Goal: Task Accomplishment & Management: Complete application form

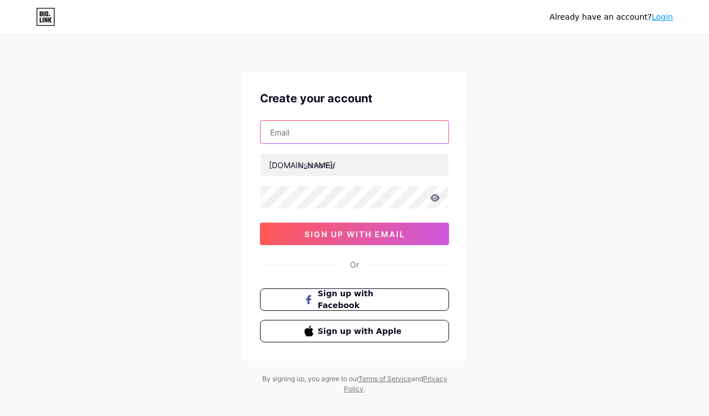
click at [277, 136] on input "text" at bounding box center [355, 132] width 188 height 23
type input "[EMAIL_ADDRESS][DOMAIN_NAME]"
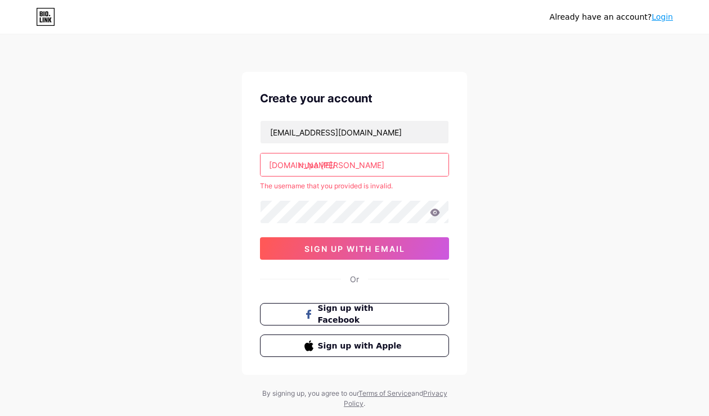
click at [315, 163] on input "rrupa khatun" at bounding box center [355, 165] width 188 height 23
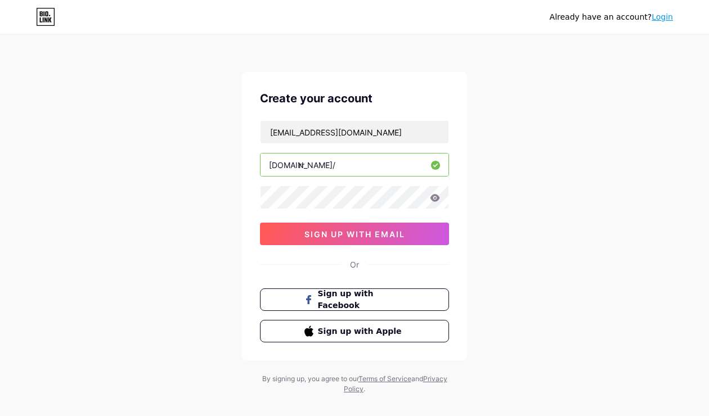
type input "r"
type input "rupakhatun"
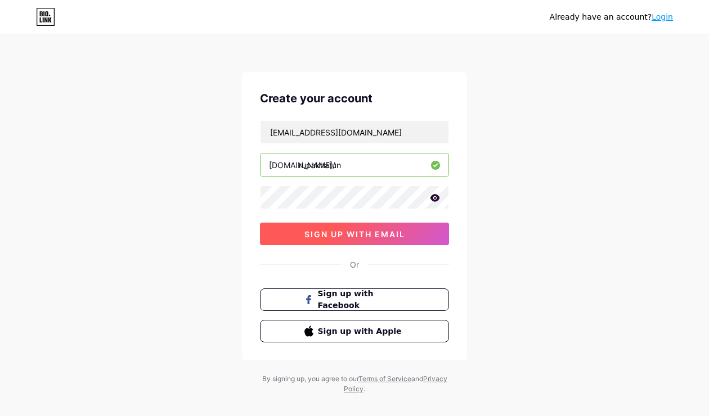
click at [322, 234] on span "sign up with email" at bounding box center [354, 235] width 101 height 10
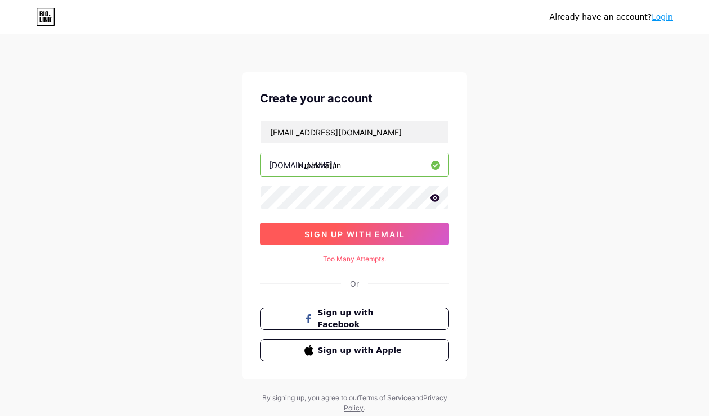
click at [373, 231] on span "sign up with email" at bounding box center [354, 235] width 101 height 10
click at [395, 235] on span "sign up with email" at bounding box center [354, 235] width 101 height 10
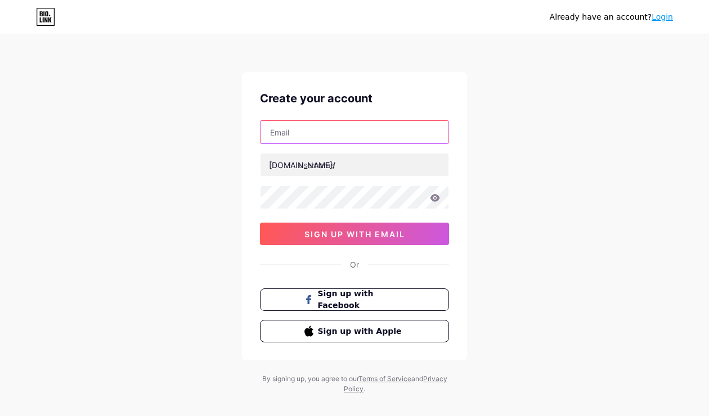
click at [312, 138] on input "text" at bounding box center [355, 132] width 188 height 23
type input "[EMAIL_ADDRESS][DOMAIN_NAME]"
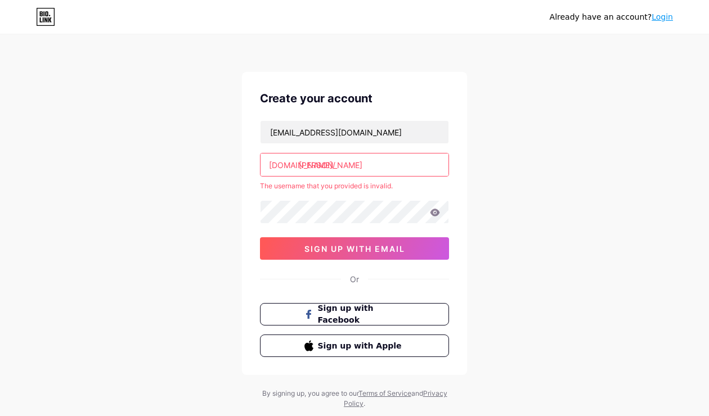
click at [317, 163] on input "[PERSON_NAME]" at bounding box center [355, 165] width 188 height 23
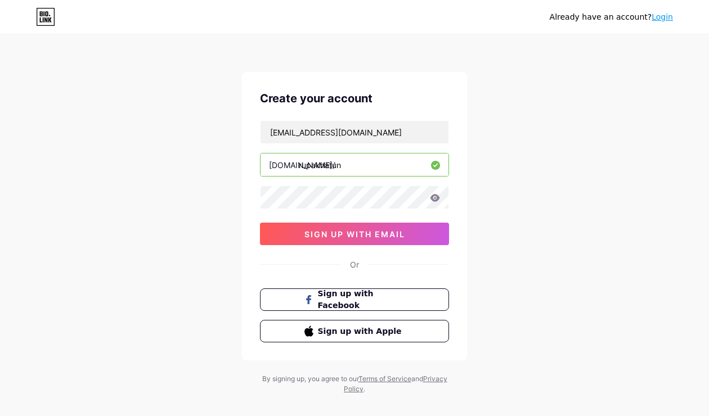
type input "rupakhatun"
click at [303, 235] on button "sign up with email" at bounding box center [354, 234] width 189 height 23
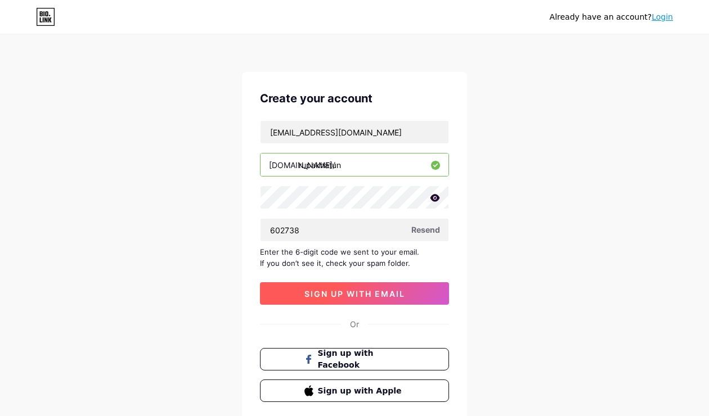
type input "602738"
click at [304, 282] on button "sign up with email" at bounding box center [354, 293] width 189 height 23
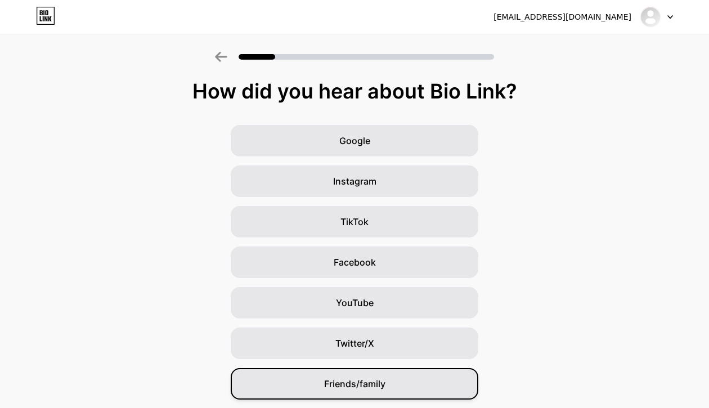
click at [348, 382] on span "Friends/family" at bounding box center [354, 384] width 61 height 14
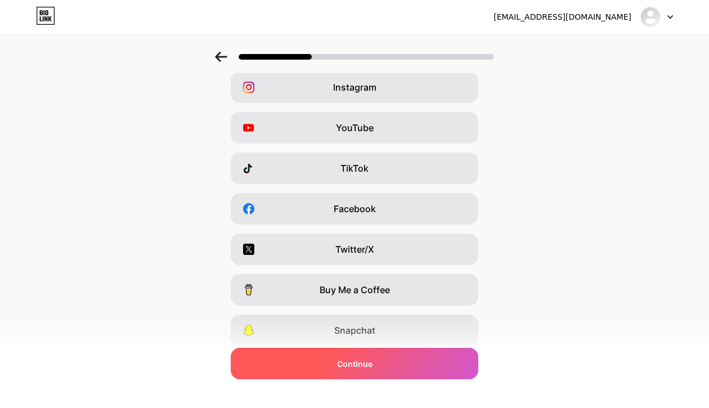
scroll to position [133, 0]
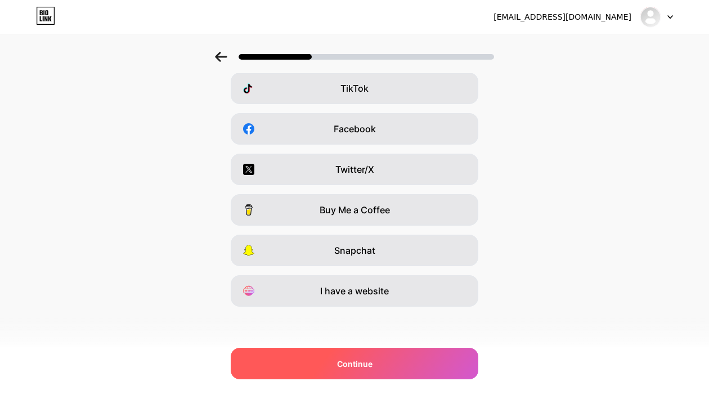
click at [348, 359] on span "Continue" at bounding box center [354, 364] width 35 height 12
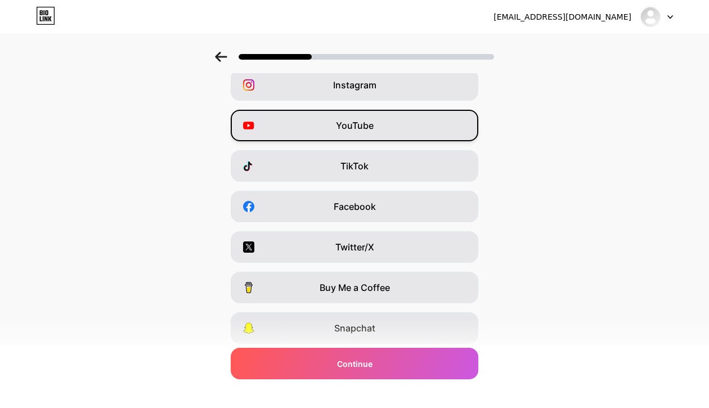
scroll to position [56, 0]
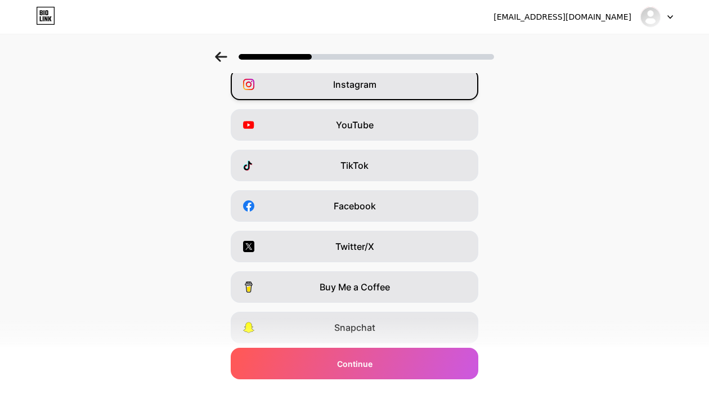
click at [364, 85] on span "Instagram" at bounding box center [354, 85] width 43 height 14
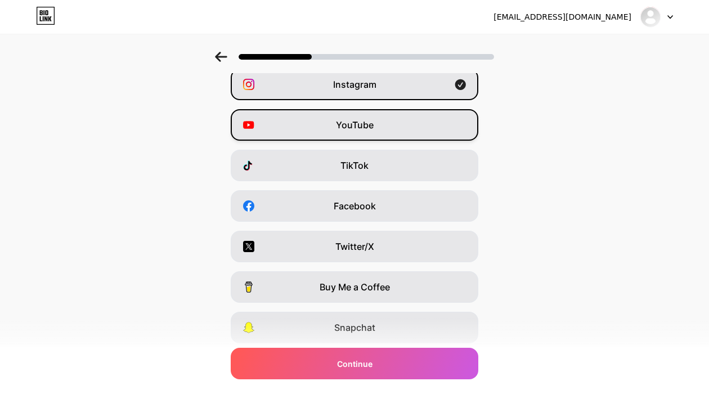
click at [362, 128] on span "YouTube" at bounding box center [355, 125] width 38 height 14
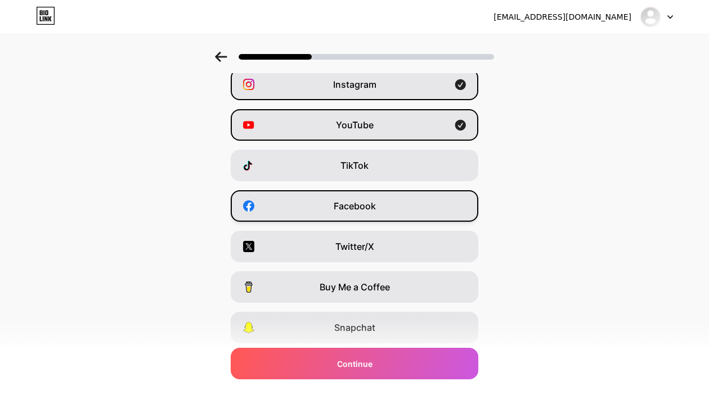
click at [357, 210] on span "Facebook" at bounding box center [355, 206] width 42 height 14
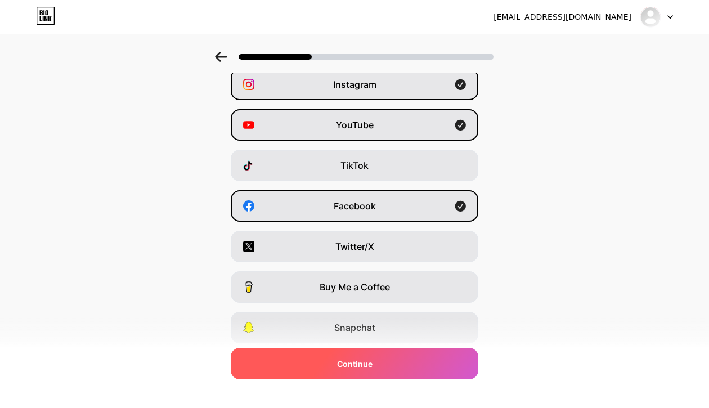
click at [344, 356] on div "Continue" at bounding box center [355, 364] width 248 height 32
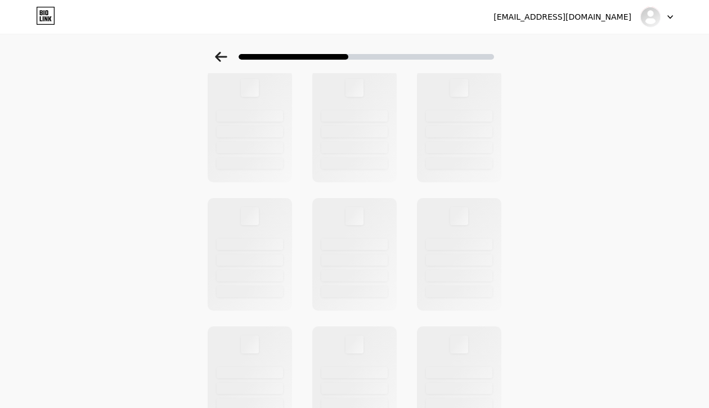
scroll to position [0, 0]
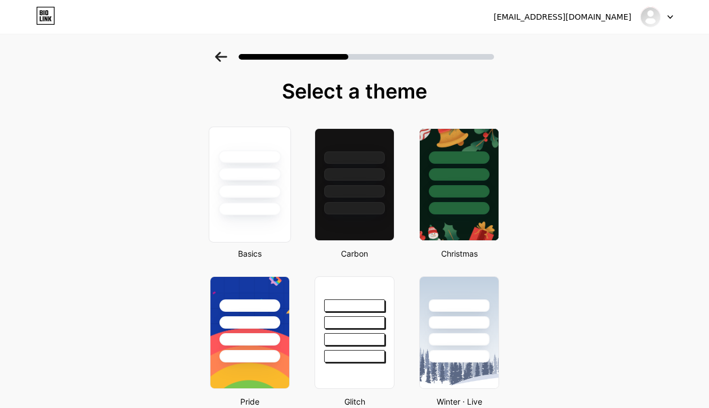
click at [272, 212] on div at bounding box center [249, 209] width 62 height 13
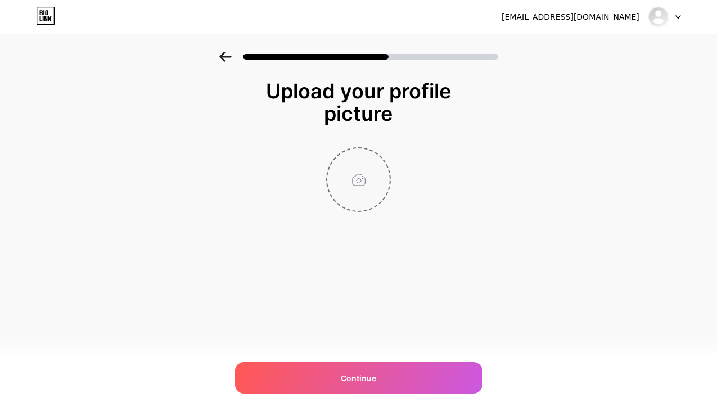
click at [346, 183] on input "file" at bounding box center [359, 180] width 62 height 62
type input "C:\fakepath\R (1).white.jpg"
click at [360, 182] on span at bounding box center [359, 180] width 16 height 16
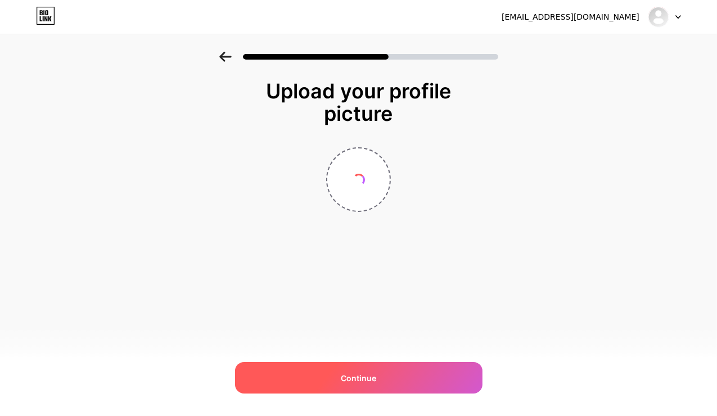
click at [365, 380] on span "Continue" at bounding box center [358, 379] width 35 height 12
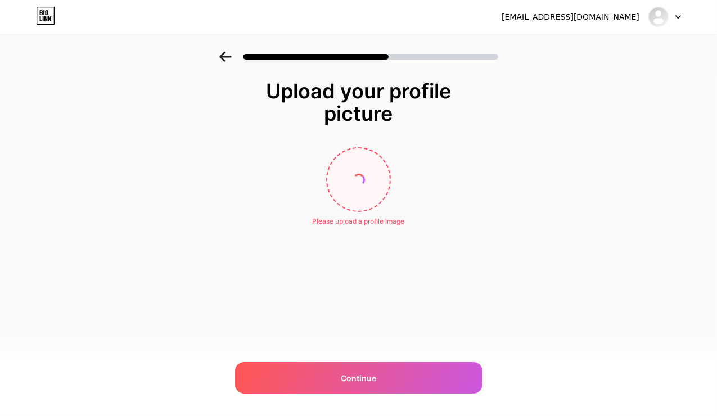
click at [387, 170] on input "file" at bounding box center [359, 180] width 62 height 62
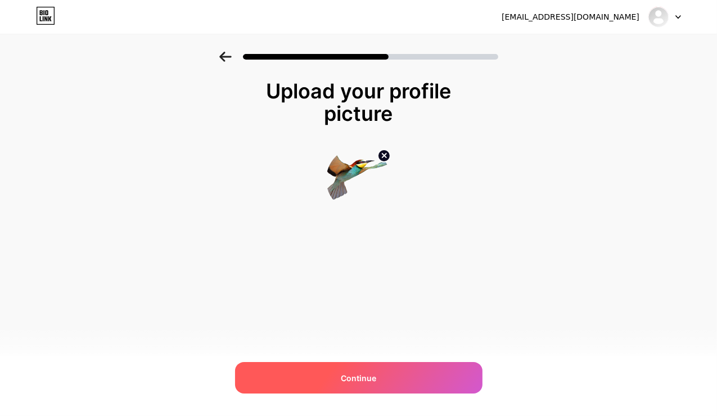
click at [348, 374] on span "Continue" at bounding box center [358, 379] width 35 height 12
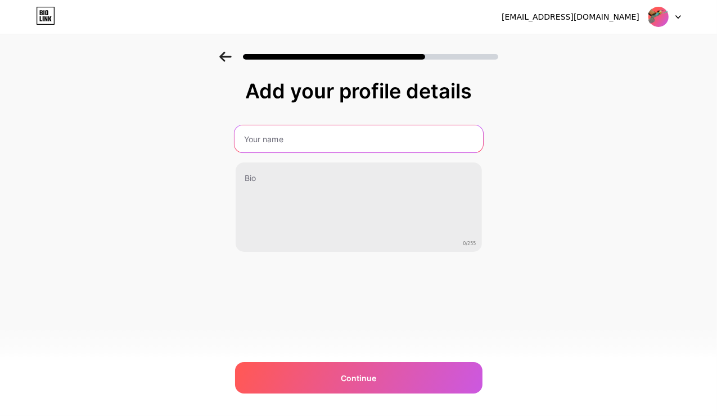
click at [281, 142] on input "text" at bounding box center [358, 138] width 249 height 27
type input "RUPAKHATUN"
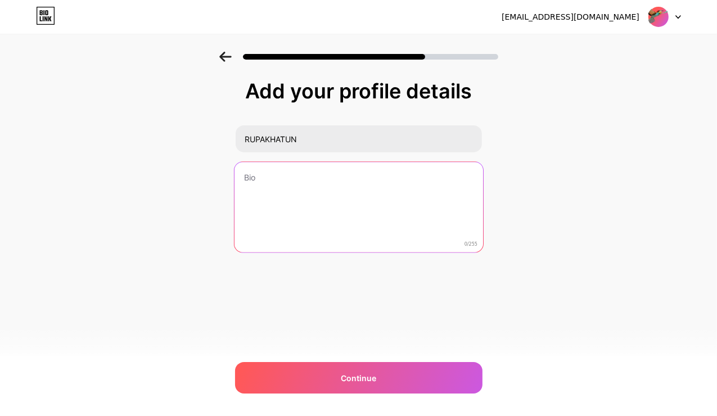
click at [257, 185] on textarea at bounding box center [358, 208] width 249 height 92
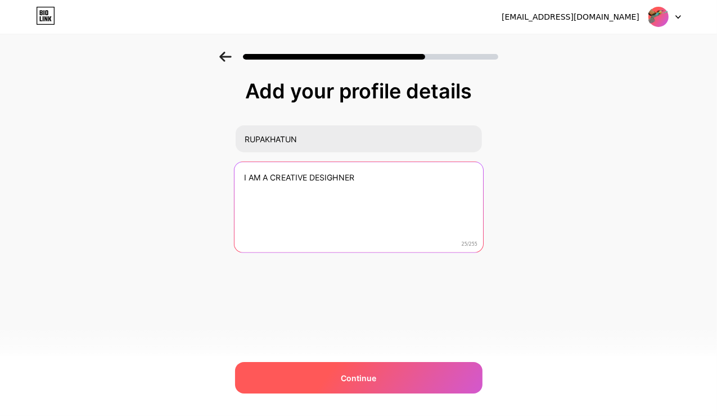
type textarea "I AM A CREATIVE DESIGHNER"
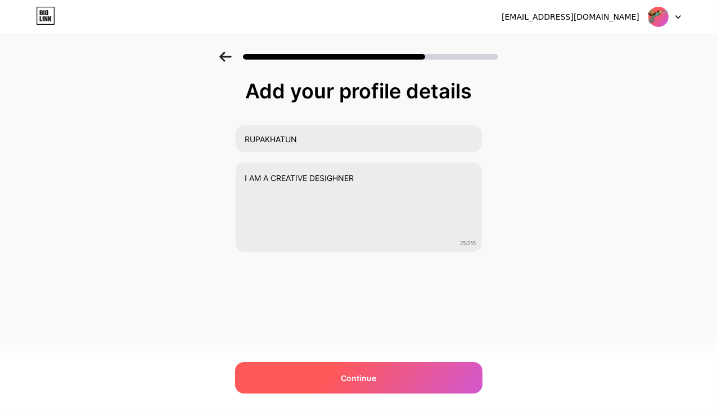
click at [308, 375] on div "Continue" at bounding box center [359, 378] width 248 height 32
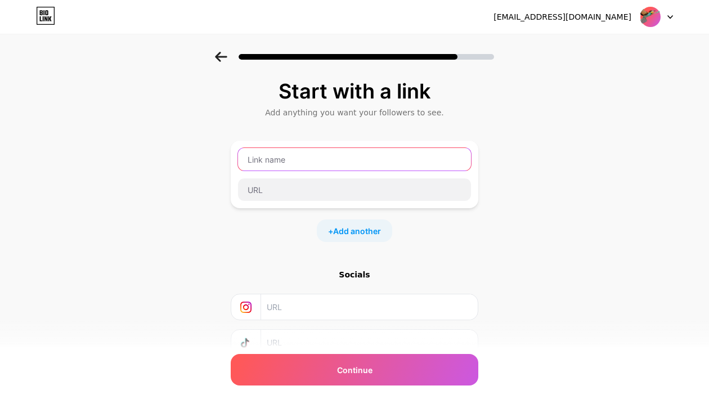
click at [300, 158] on input "text" at bounding box center [354, 159] width 233 height 23
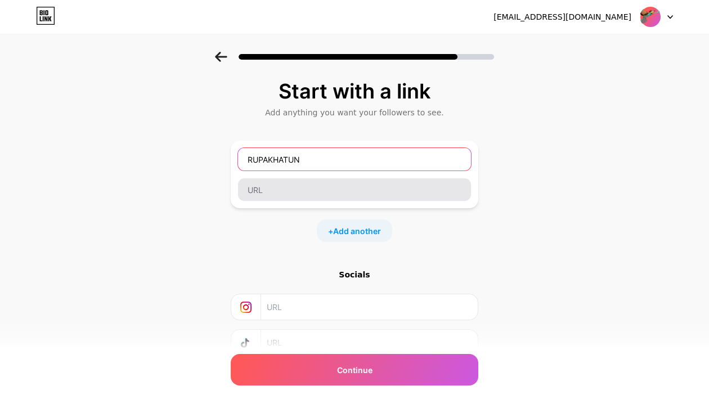
type input "RUPAKHATUN"
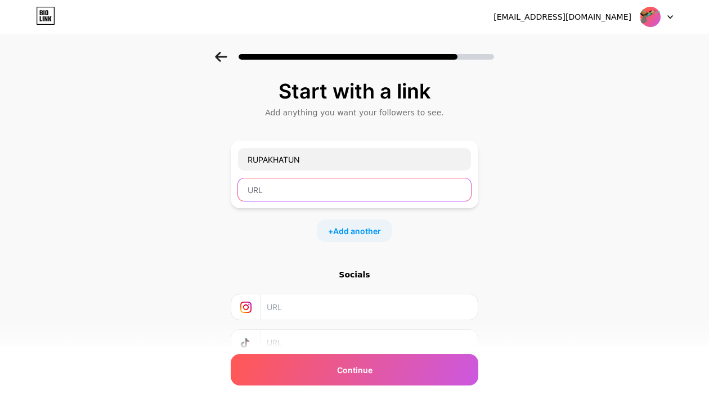
click at [285, 189] on input "text" at bounding box center [354, 189] width 233 height 23
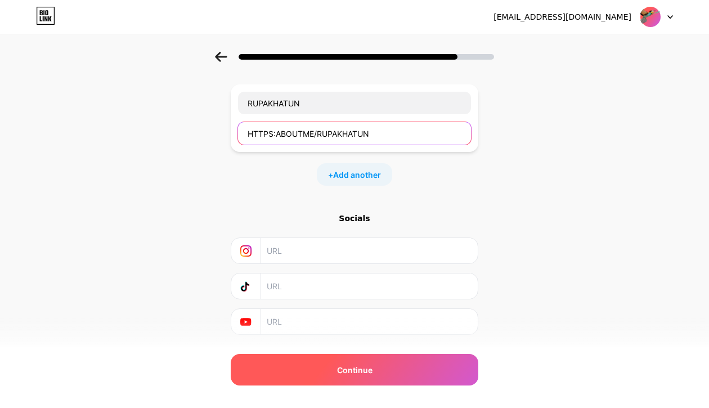
type input "HTTPS:ABOUTME/RUPAKHATUN"
click at [329, 369] on div "Continue" at bounding box center [355, 370] width 248 height 32
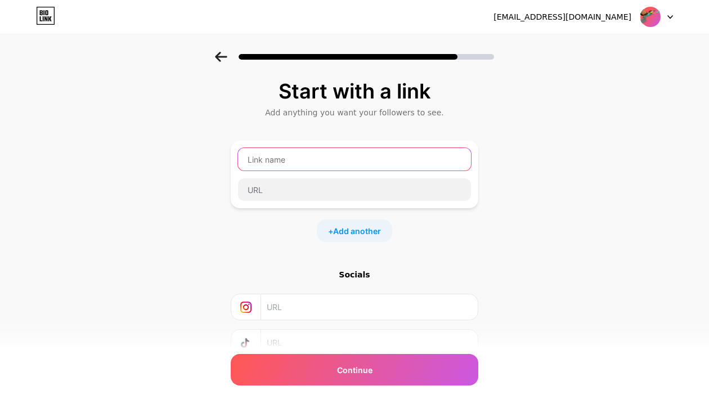
click at [299, 164] on input "text" at bounding box center [354, 159] width 233 height 23
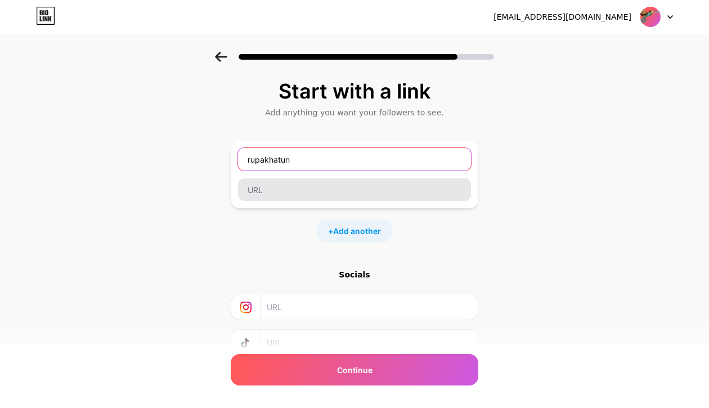
type input "rupakhatun"
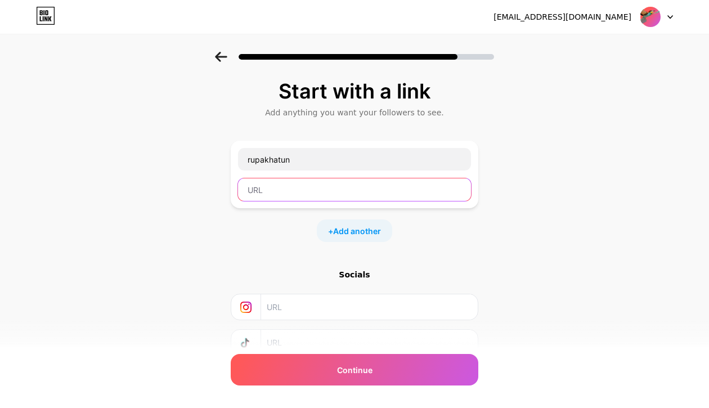
click at [284, 194] on input "text" at bounding box center [354, 189] width 233 height 23
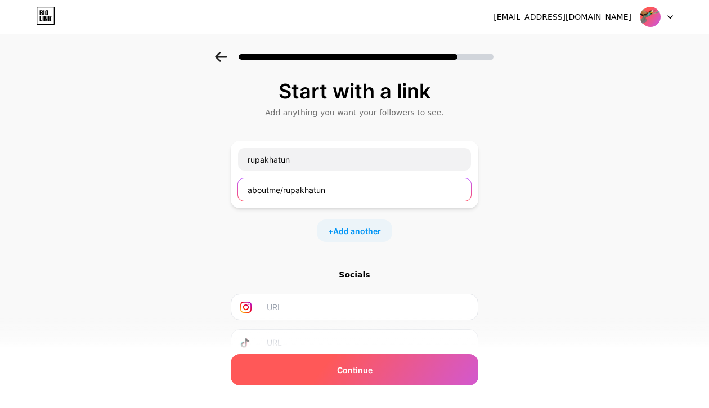
type input "aboutme/rupakhatun"
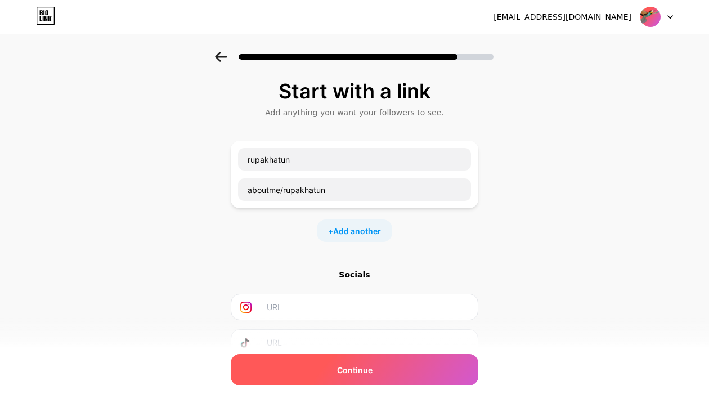
click at [371, 366] on span "Continue" at bounding box center [354, 370] width 35 height 12
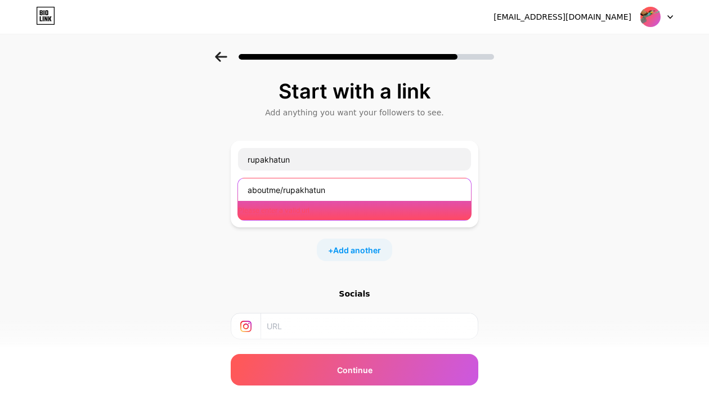
click at [346, 191] on input "aboutme/rupakhatun" at bounding box center [354, 189] width 233 height 23
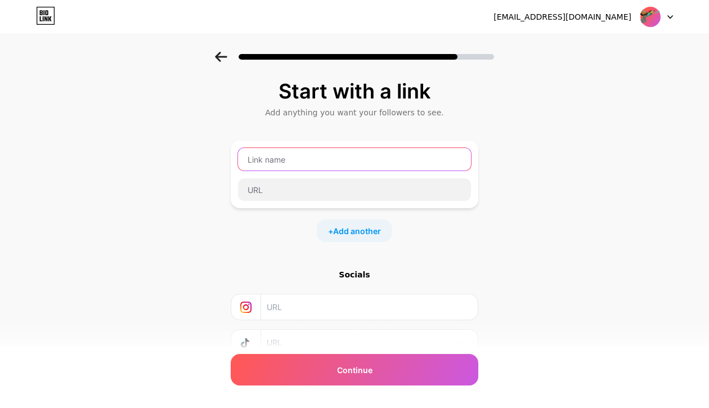
click at [263, 159] on input "text" at bounding box center [354, 159] width 233 height 23
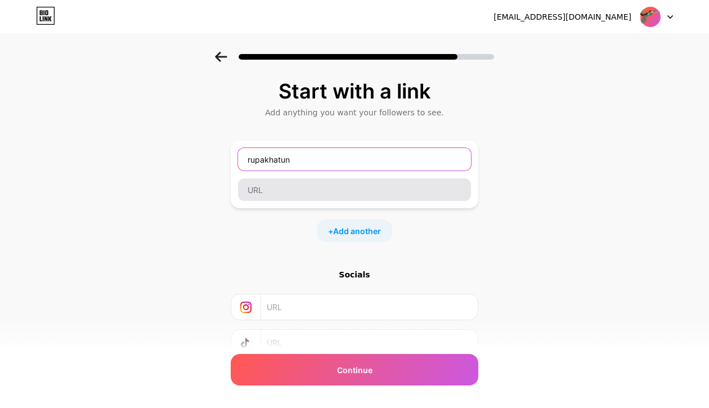
type input "rupakhatun"
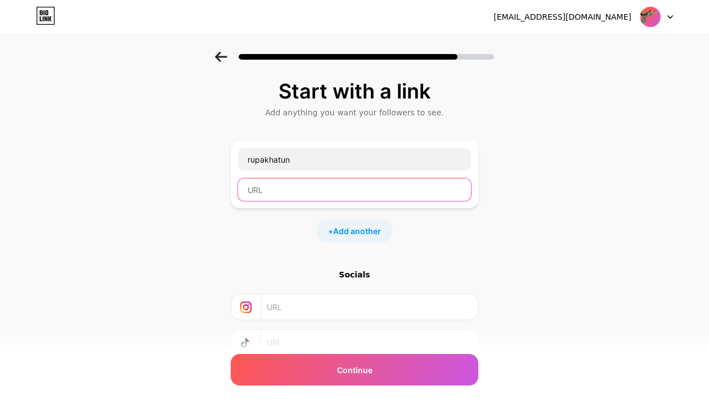
click at [258, 189] on input "text" at bounding box center [354, 189] width 233 height 23
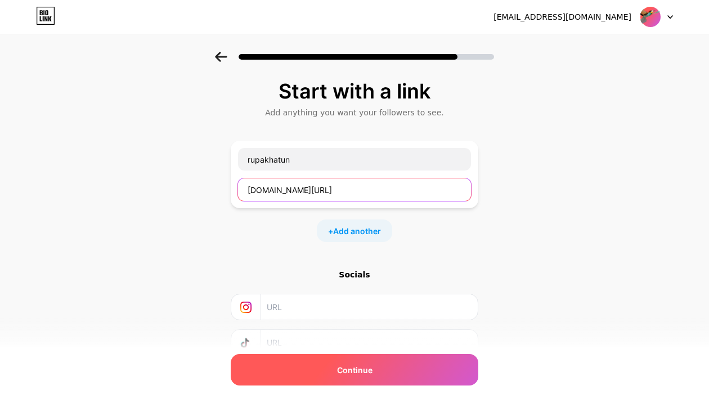
type input "[DOMAIN_NAME][URL]"
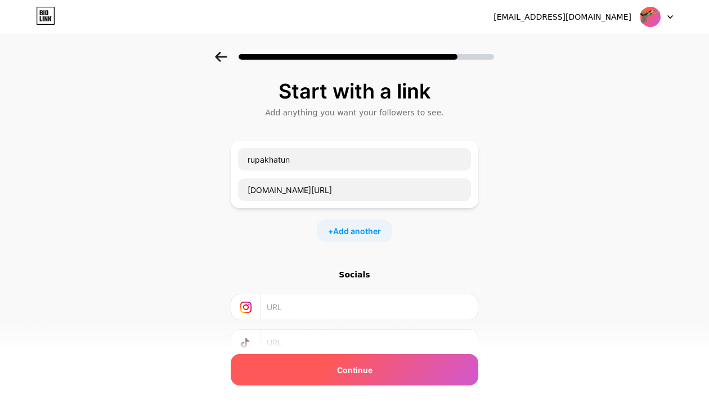
click at [347, 374] on span "Continue" at bounding box center [354, 370] width 35 height 12
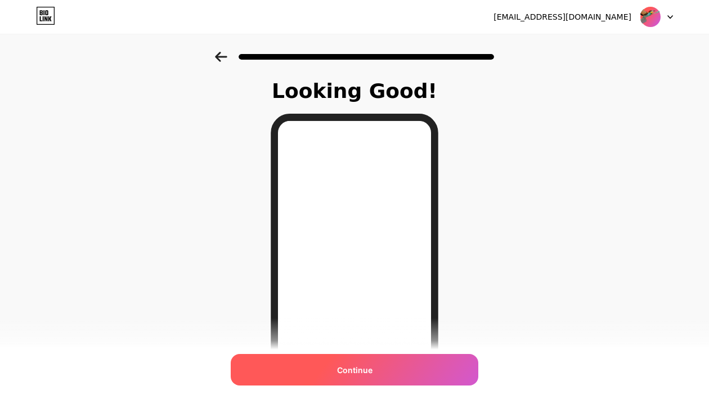
click at [369, 364] on span "Continue" at bounding box center [354, 370] width 35 height 12
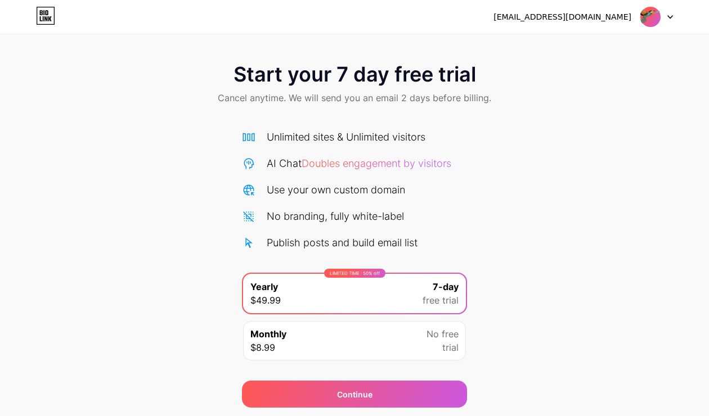
click at [664, 16] on div at bounding box center [656, 17] width 33 height 20
click at [675, 15] on div "rupakhatun3731@gmail.com Logout" at bounding box center [354, 17] width 709 height 20
click at [34, 19] on div "rupakhatun3731@gmail.com Logout" at bounding box center [354, 17] width 709 height 20
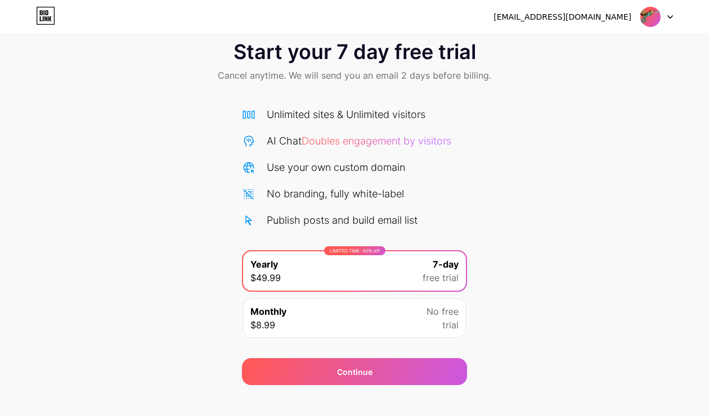
scroll to position [36, 0]
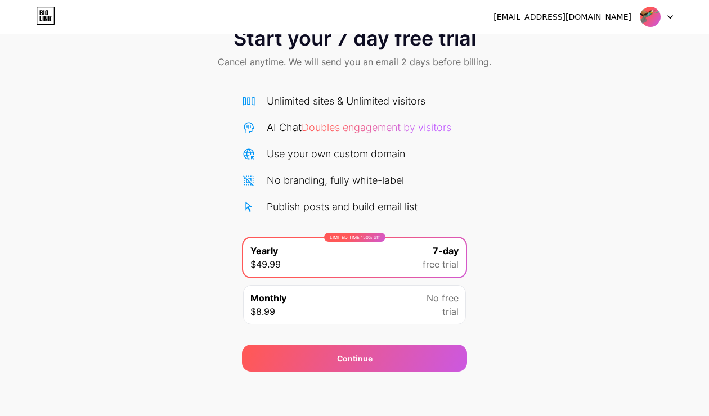
click at [450, 307] on span "trial" at bounding box center [450, 312] width 16 height 14
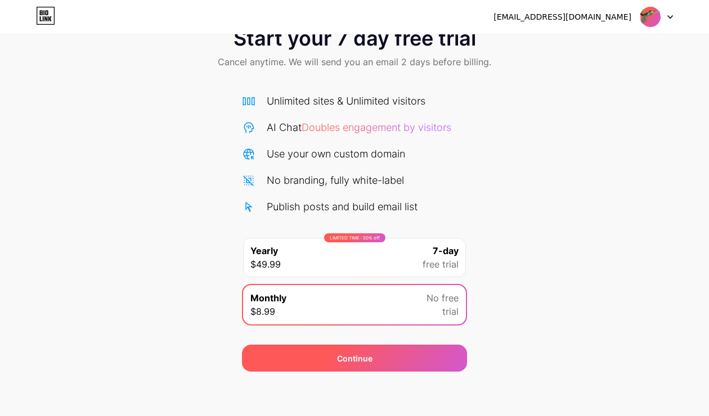
click at [415, 362] on div "Continue" at bounding box center [354, 358] width 225 height 27
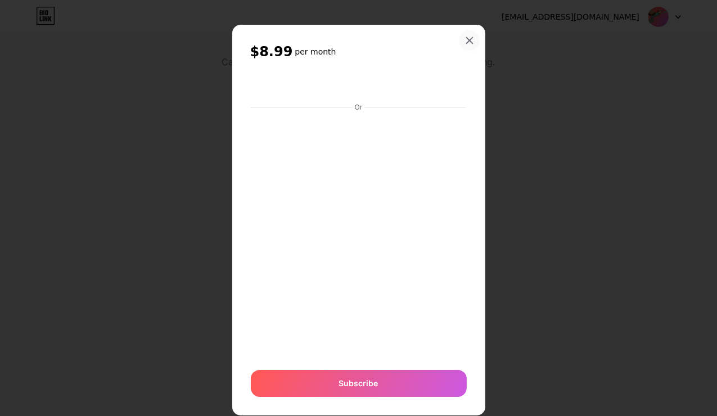
click at [467, 42] on icon at bounding box center [470, 41] width 6 height 6
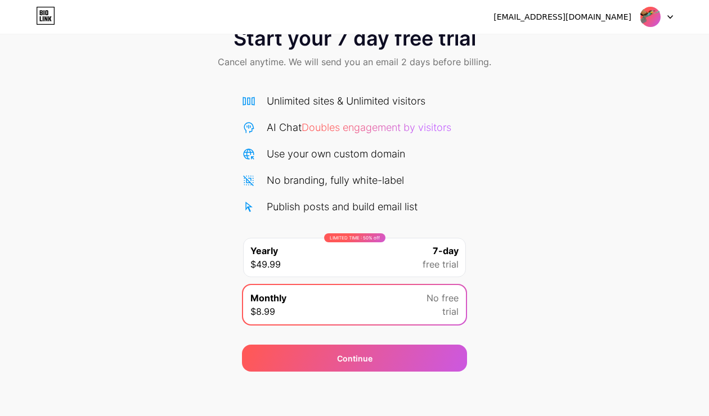
scroll to position [0, 0]
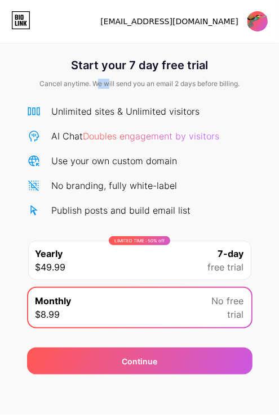
drag, startPoint x: 106, startPoint y: 83, endPoint x: 95, endPoint y: 81, distance: 11.4
click at [95, 81] on span "Cancel anytime. We will send you an email 2 days before billing." at bounding box center [139, 84] width 200 height 10
